Goal: Register for event/course

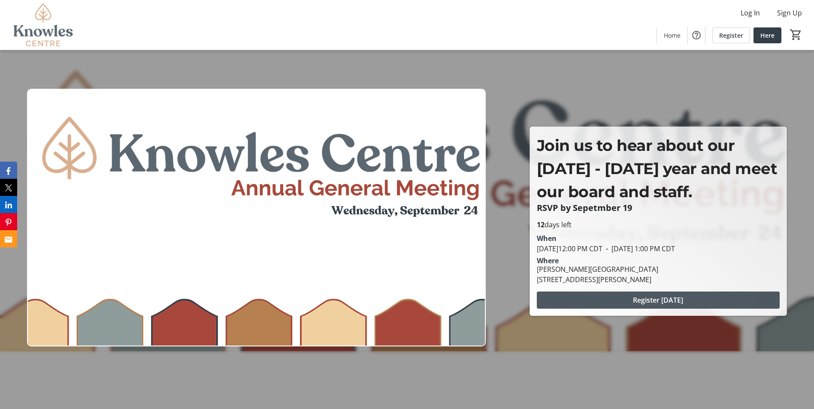
click at [679, 301] on span "Register [DATE]" at bounding box center [658, 300] width 50 height 10
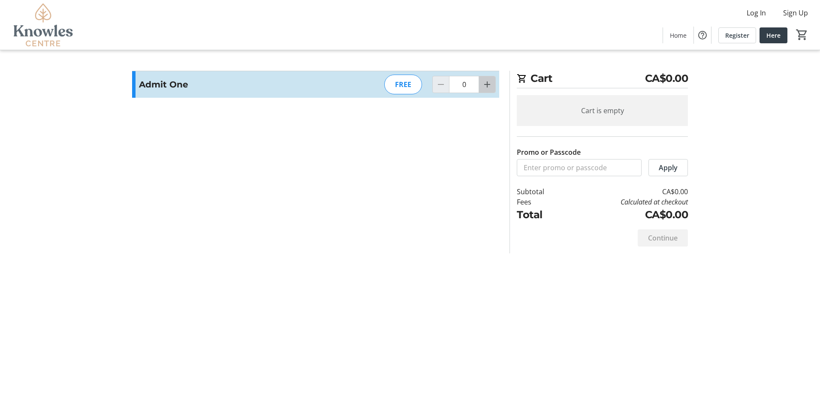
click at [488, 89] on mat-icon "Increment by one" at bounding box center [487, 84] width 10 height 10
type input "1"
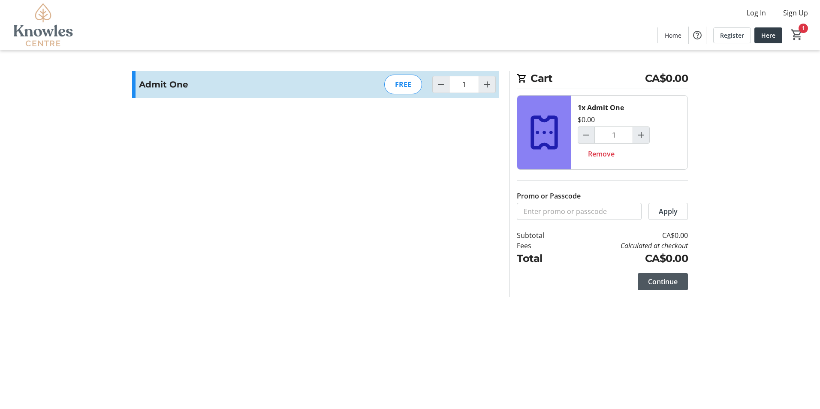
click at [676, 287] on span at bounding box center [663, 281] width 50 height 21
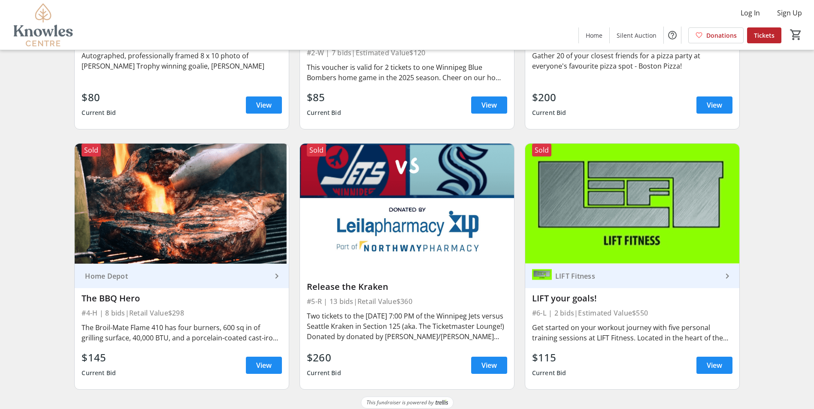
scroll to position [250, 0]
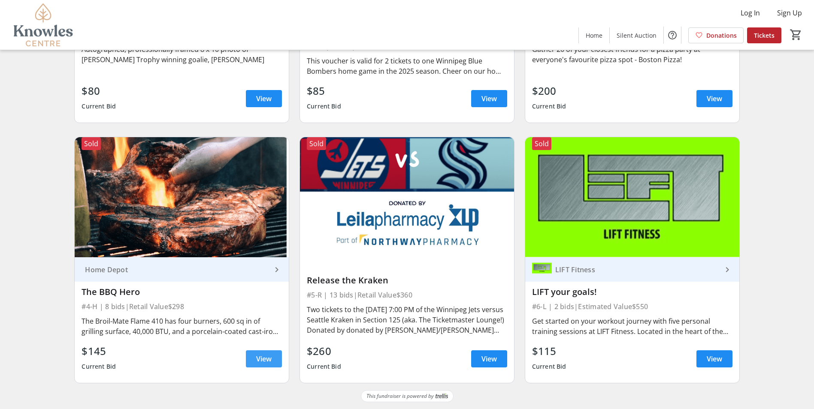
click at [274, 356] on span at bounding box center [264, 359] width 36 height 21
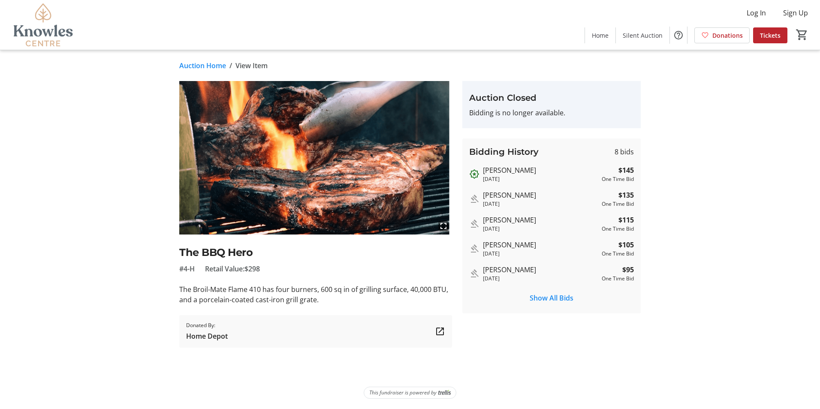
click at [199, 66] on link "Auction Home" at bounding box center [202, 65] width 47 height 10
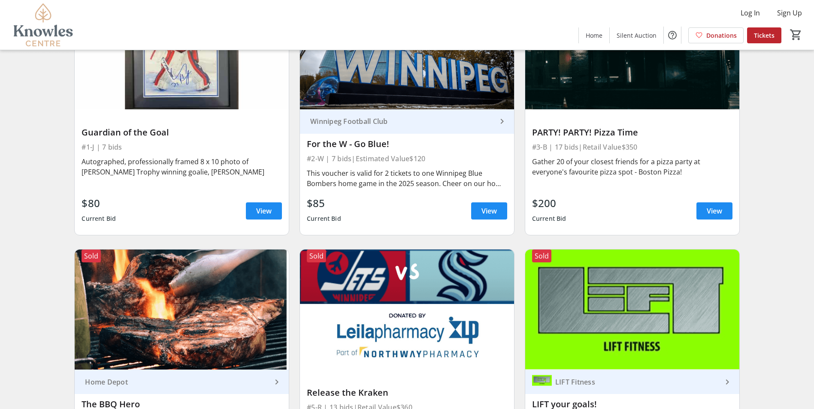
scroll to position [121, 0]
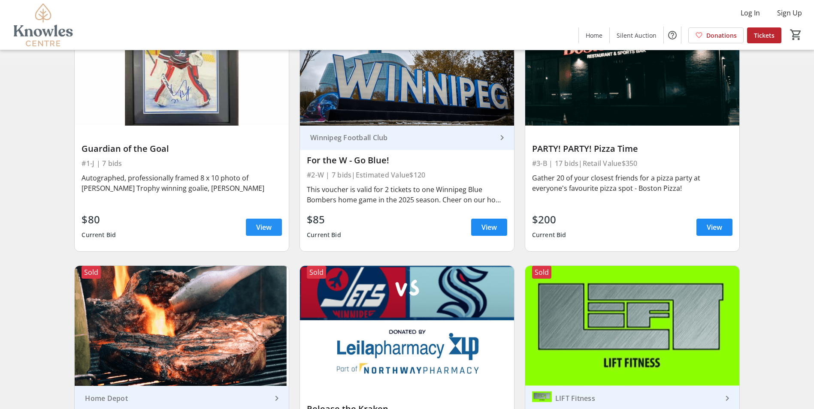
click at [258, 223] on span "View" at bounding box center [263, 227] width 15 height 10
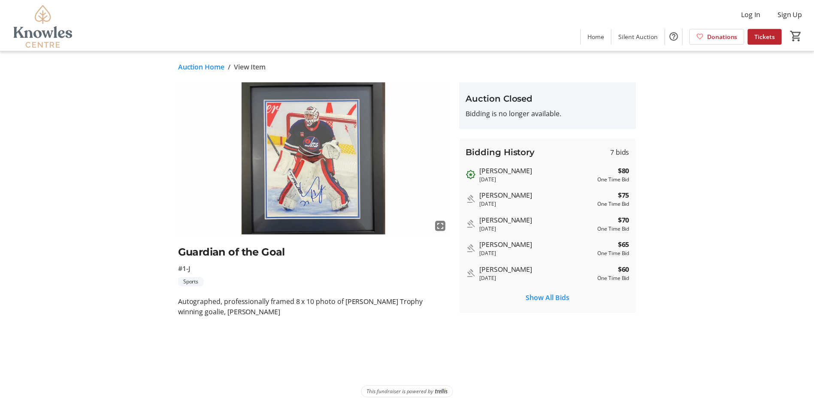
scroll to position [121, 0]
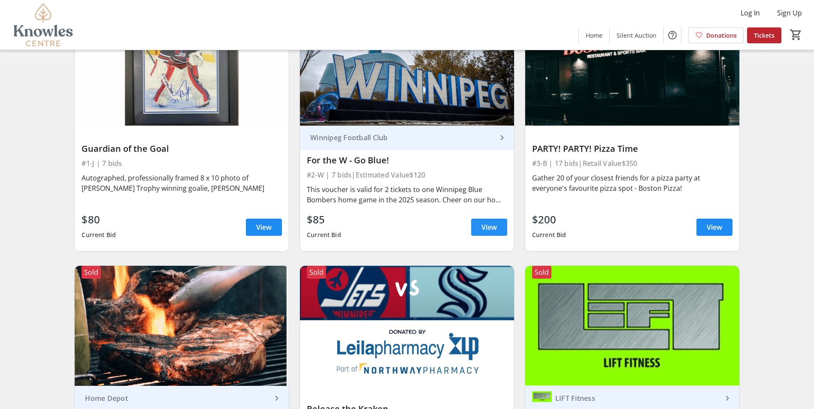
click at [491, 227] on span "View" at bounding box center [488, 227] width 15 height 10
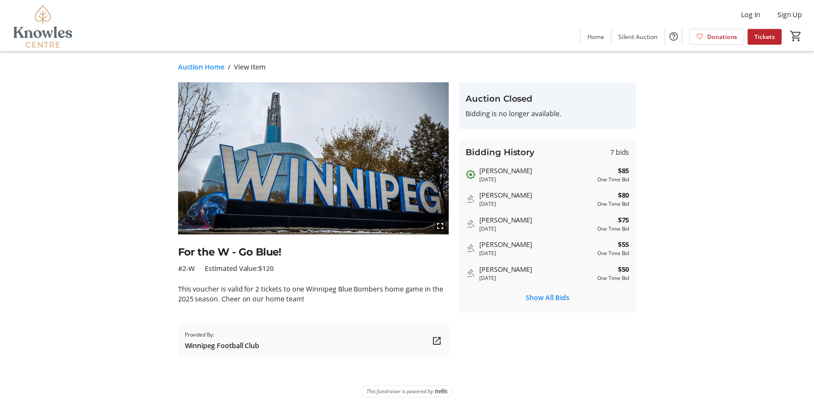
scroll to position [121, 0]
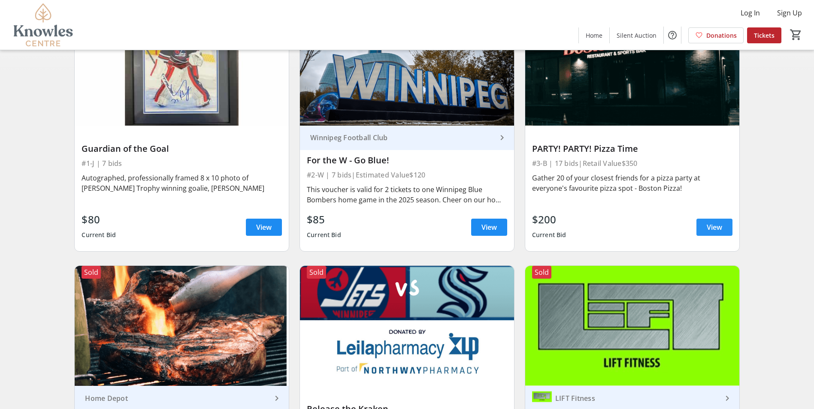
click at [722, 231] on span at bounding box center [714, 227] width 36 height 21
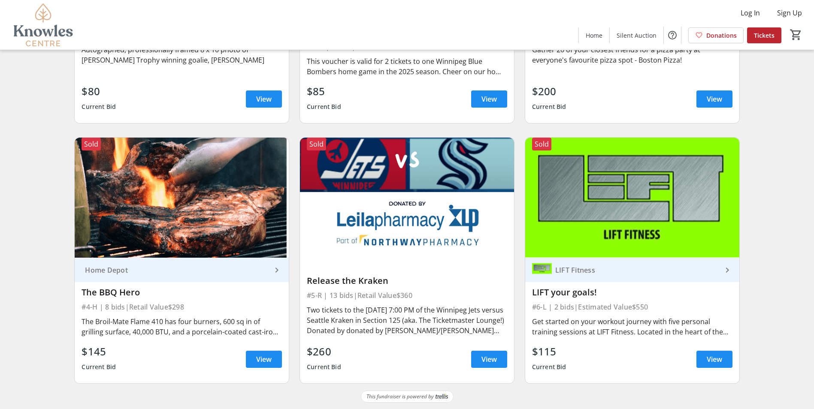
scroll to position [250, 0]
click at [487, 356] on span "View" at bounding box center [488, 359] width 15 height 10
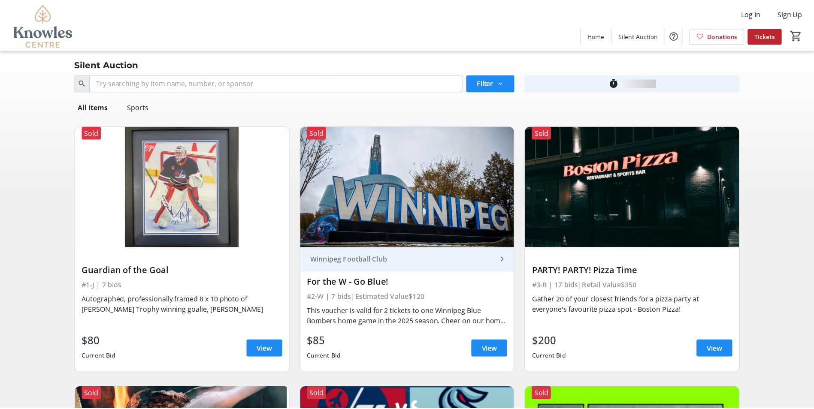
scroll to position [250, 0]
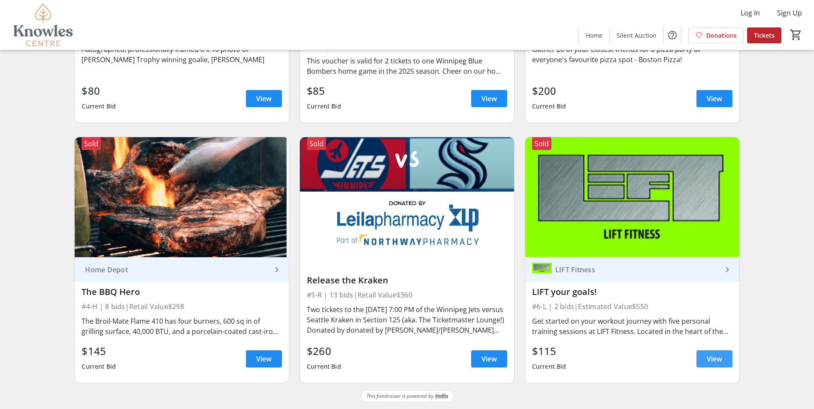
click at [724, 360] on span at bounding box center [714, 359] width 36 height 21
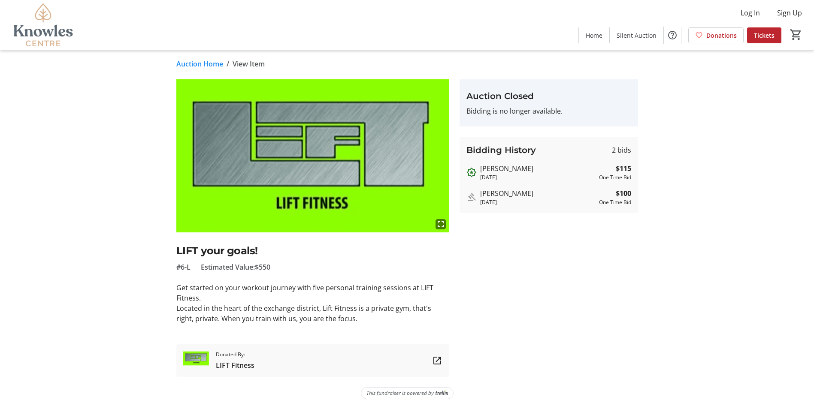
scroll to position [2, 0]
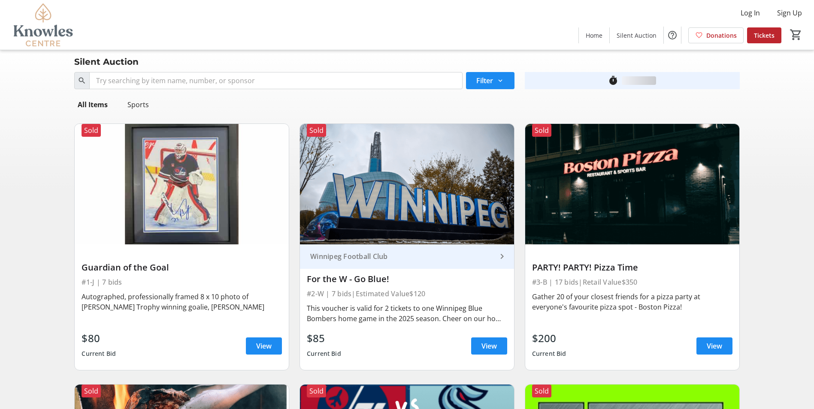
scroll to position [250, 0]
